Goal: Check status

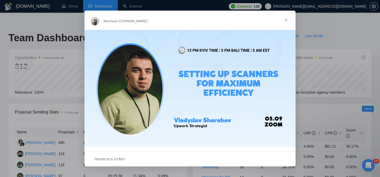
click at [288, 21] on span "Закрыть" at bounding box center [286, 20] width 19 height 19
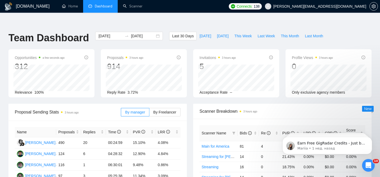
click at [182, 34] on div "Last 30 Days [DATE] [DATE] This Week Last Week This Month Last Month" at bounding box center [247, 40] width 163 height 17
click at [203, 33] on span "[DATE]" at bounding box center [206, 36] width 12 height 6
type input "[DATE]"
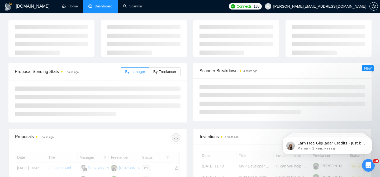
scroll to position [31, 0]
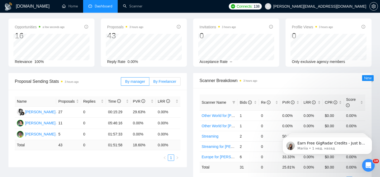
click at [159, 79] on span "By Freelancer" at bounding box center [164, 81] width 23 height 4
click at [150, 83] on input "By Freelancer" at bounding box center [150, 83] width 0 height 0
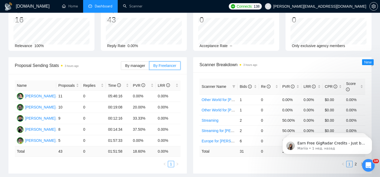
scroll to position [27, 0]
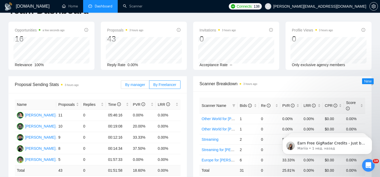
click at [131, 80] on label "By manager" at bounding box center [135, 84] width 28 height 8
click at [121, 86] on input "By manager" at bounding box center [121, 86] width 0 height 0
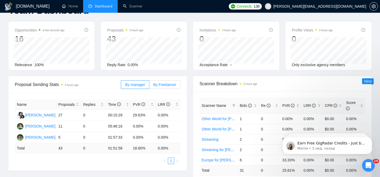
click at [155, 82] on span "By Freelancer" at bounding box center [164, 84] width 23 height 4
click at [150, 86] on input "By Freelancer" at bounding box center [150, 86] width 0 height 0
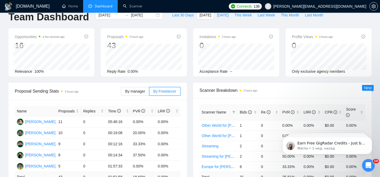
scroll to position [0, 0]
